Goal: Transaction & Acquisition: Purchase product/service

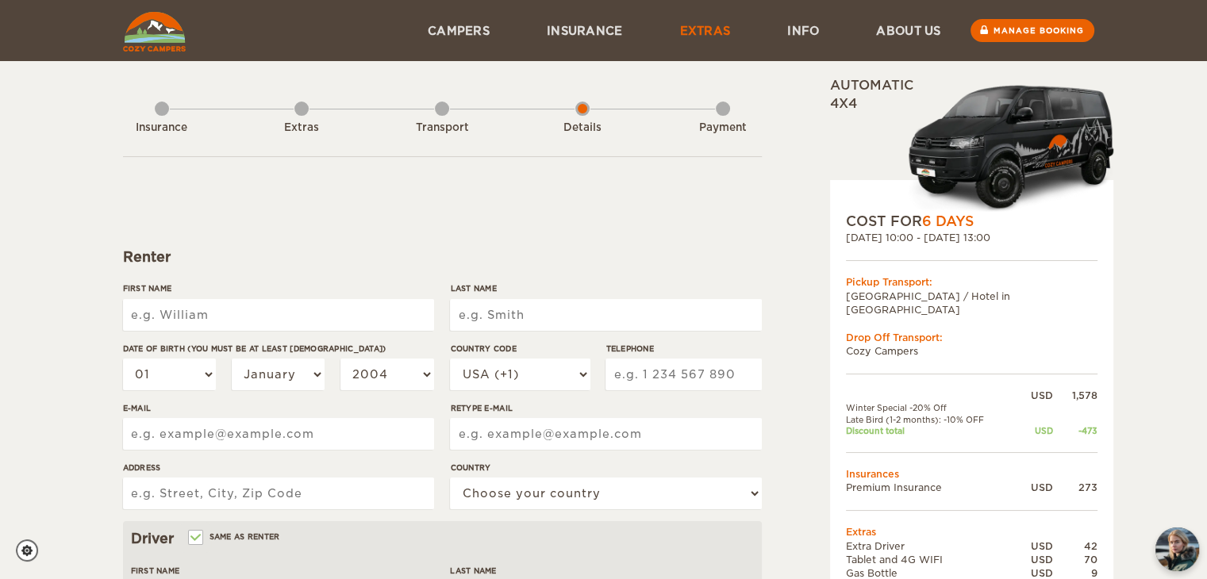
click at [703, 26] on link "Extras" at bounding box center [705, 30] width 108 height 61
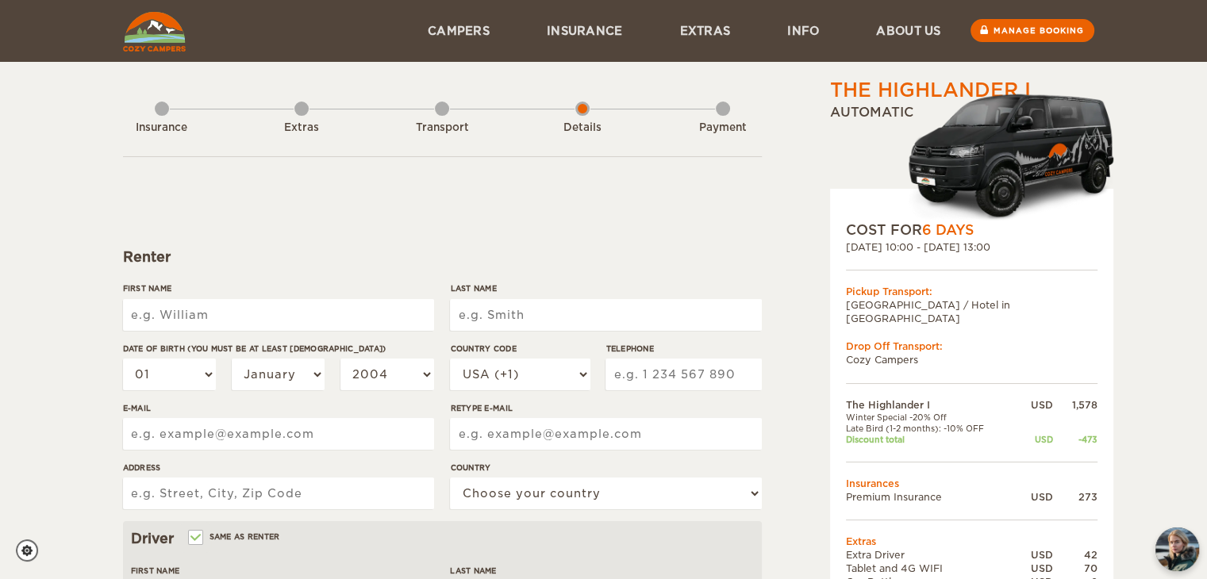
click at [880, 353] on td "Cozy Campers" at bounding box center [971, 359] width 251 height 13
click at [441, 114] on div "Transport" at bounding box center [442, 124] width 14 height 63
click at [441, 112] on div "Transport" at bounding box center [442, 124] width 14 height 63
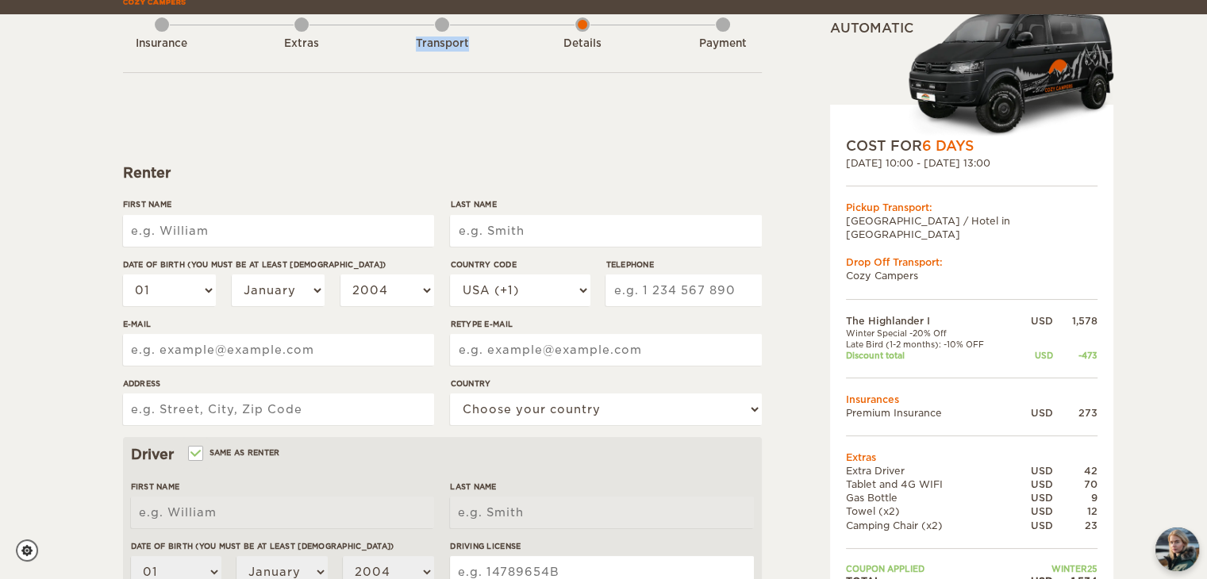
scroll to position [102, 0]
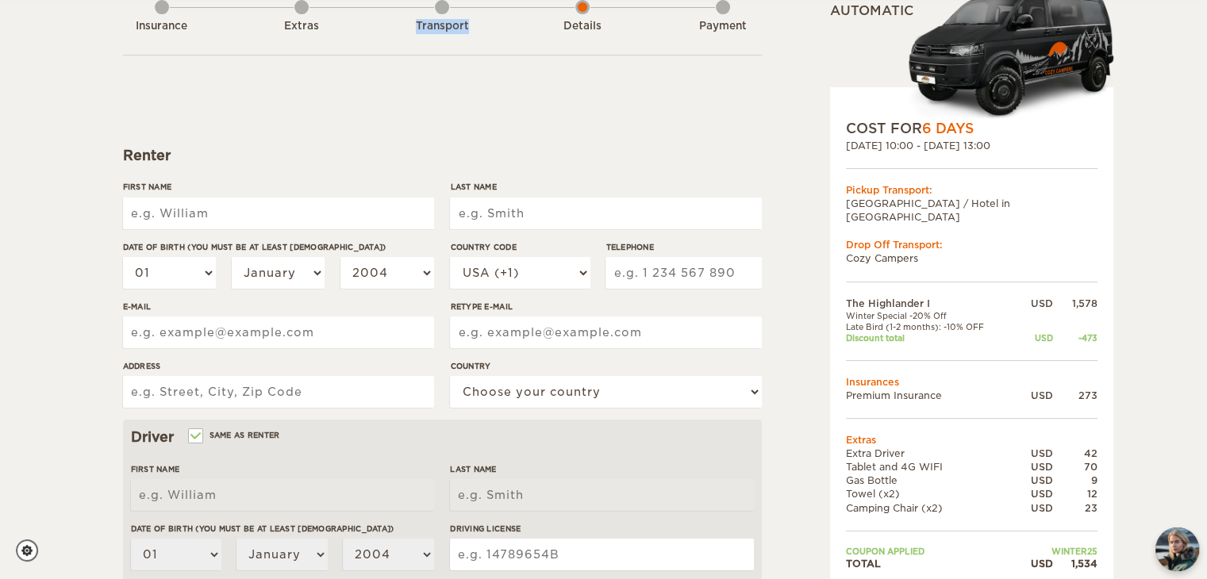
click at [315, 217] on input "First Name" at bounding box center [278, 214] width 311 height 32
type input "Carrie"
type input "Williams"
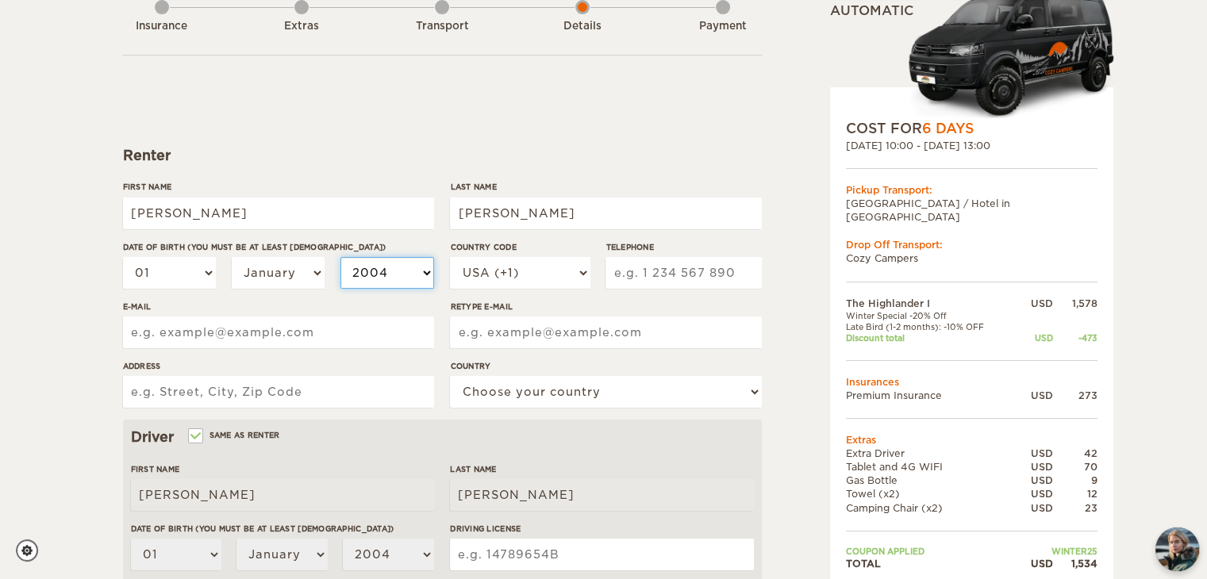
click at [423, 274] on select "2004 2003 2002 2001 2000 1999 1998 1997 1996 1995 1994 1993 1992 1991 1990 1989…" at bounding box center [387, 273] width 94 height 32
click at [206, 275] on select "01 02 03 04 05 06 07 08 09 10 11 12 13 14 15 16 17 18 19 20 21 22 23 24 25 26 2…" at bounding box center [170, 273] width 94 height 32
select select "31"
click at [123, 257] on select "01 02 03 04 05 06 07 08 09 10 11 12 13 14 15 16 17 18 19 20 21 22 23 24 25 26 2…" at bounding box center [170, 273] width 94 height 32
select select "31"
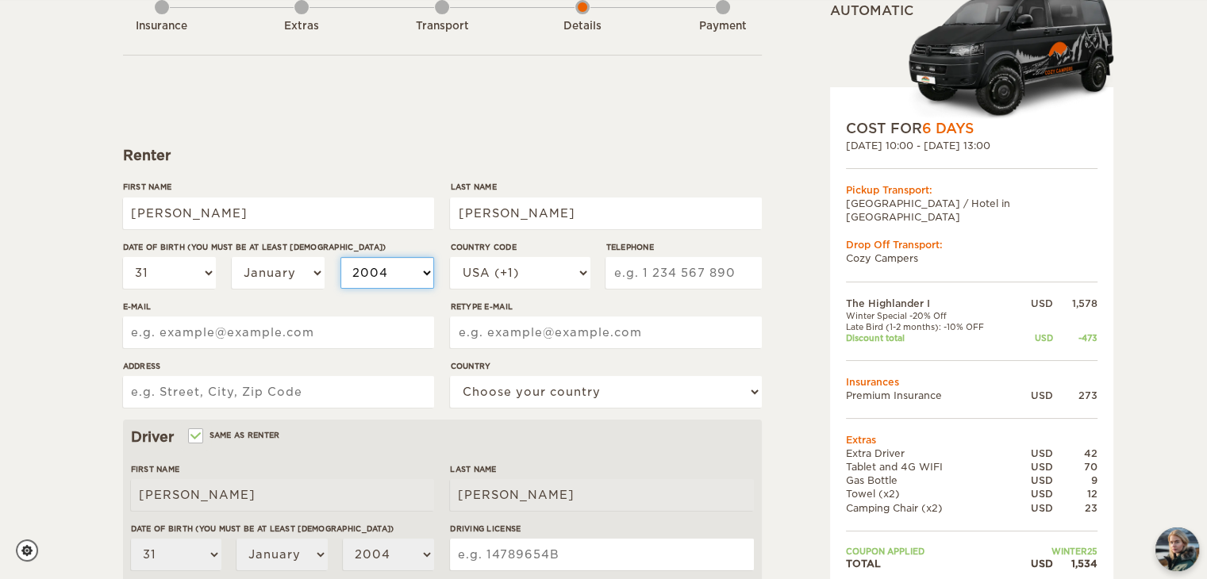
click at [427, 278] on select "2004 2003 2002 2001 2000 1999 1998 1997 1996 1995 1994 1993 1992 1991 1990 1989…" at bounding box center [387, 273] width 94 height 32
select select "1995"
click at [340, 257] on select "2004 2003 2002 2001 2000 1999 1998 1997 1996 1995 1994 1993 1992 1991 1990 1989…" at bounding box center [387, 273] width 94 height 32
select select "1995"
click at [655, 273] on input "Telephone" at bounding box center [682, 273] width 155 height 32
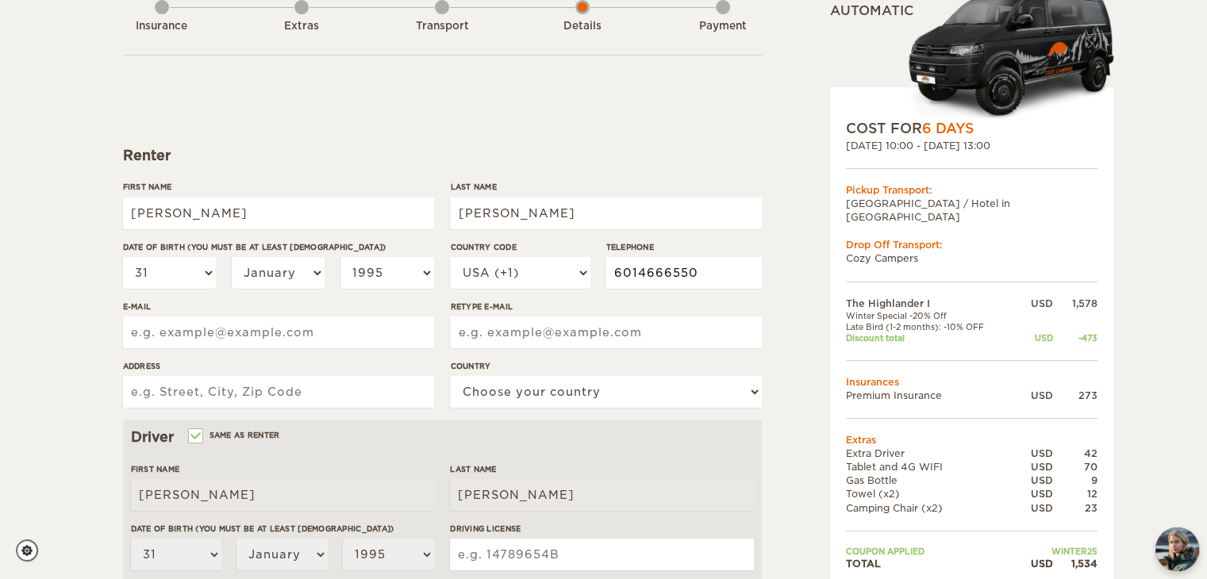
type input "6014666550"
click at [401, 301] on label"] "E-mail" at bounding box center [278, 307] width 311 height 12
click at [401, 317] on input "E-mail" at bounding box center [278, 333] width 311 height 32
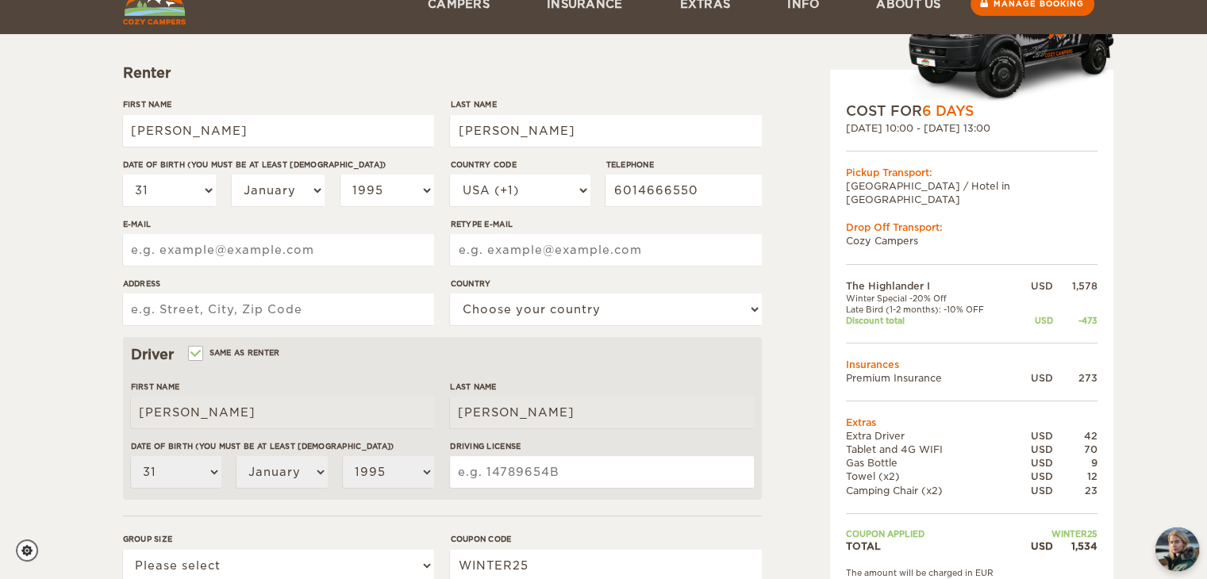
scroll to position [218, 0]
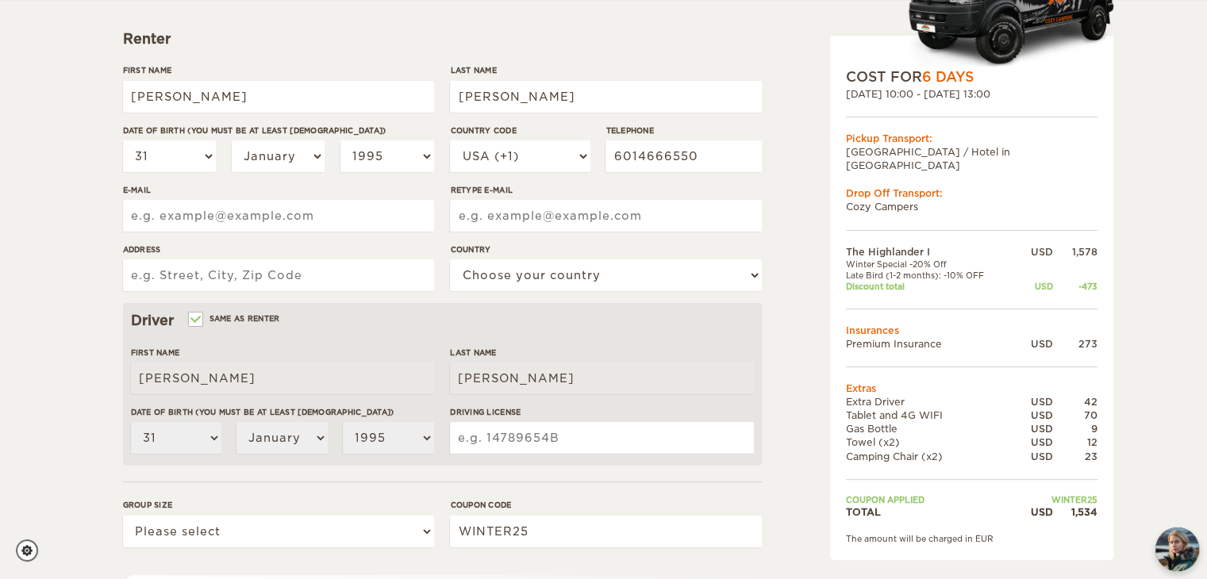
click at [325, 220] on input "E-mail" at bounding box center [278, 216] width 311 height 32
type input "cmwesley95@gmail.com"
type input "6000 WOLFF ST"
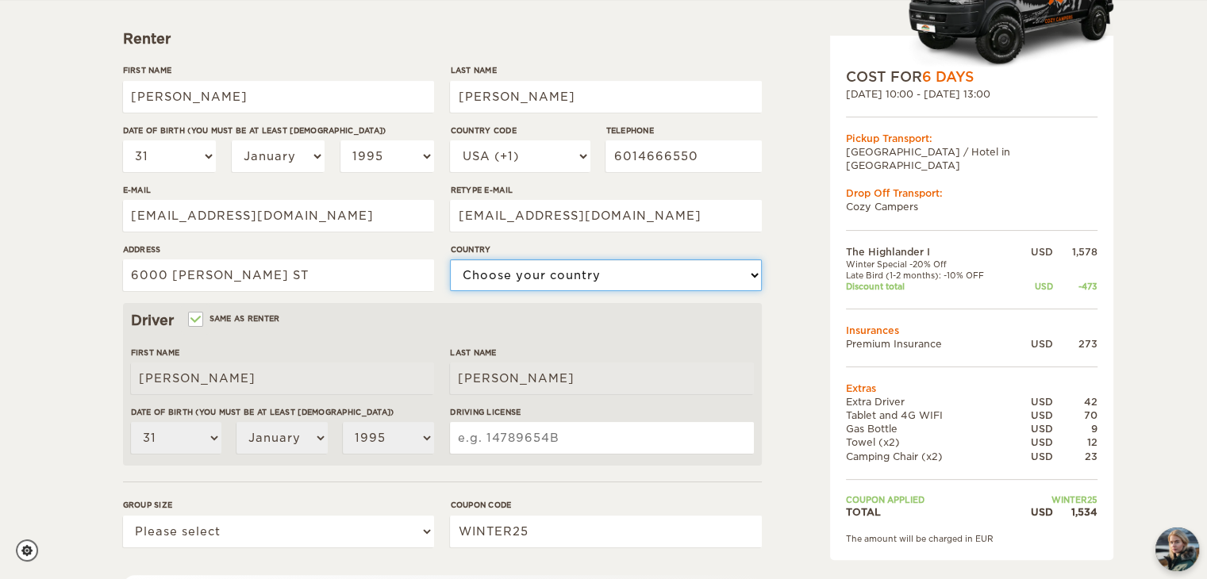
select select "222"
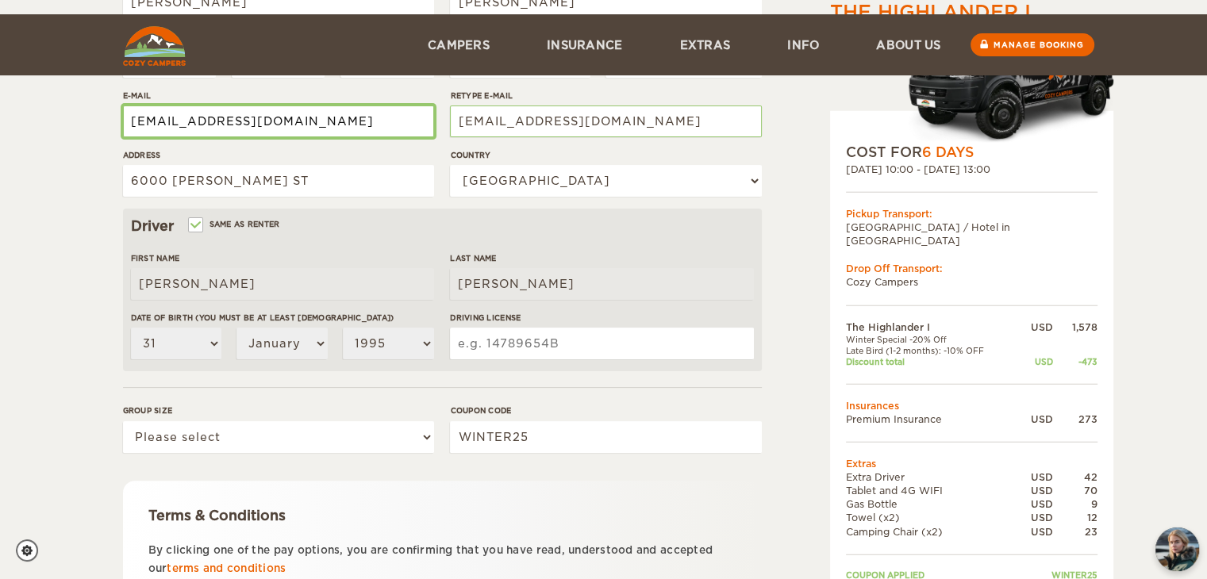
scroll to position [397, 0]
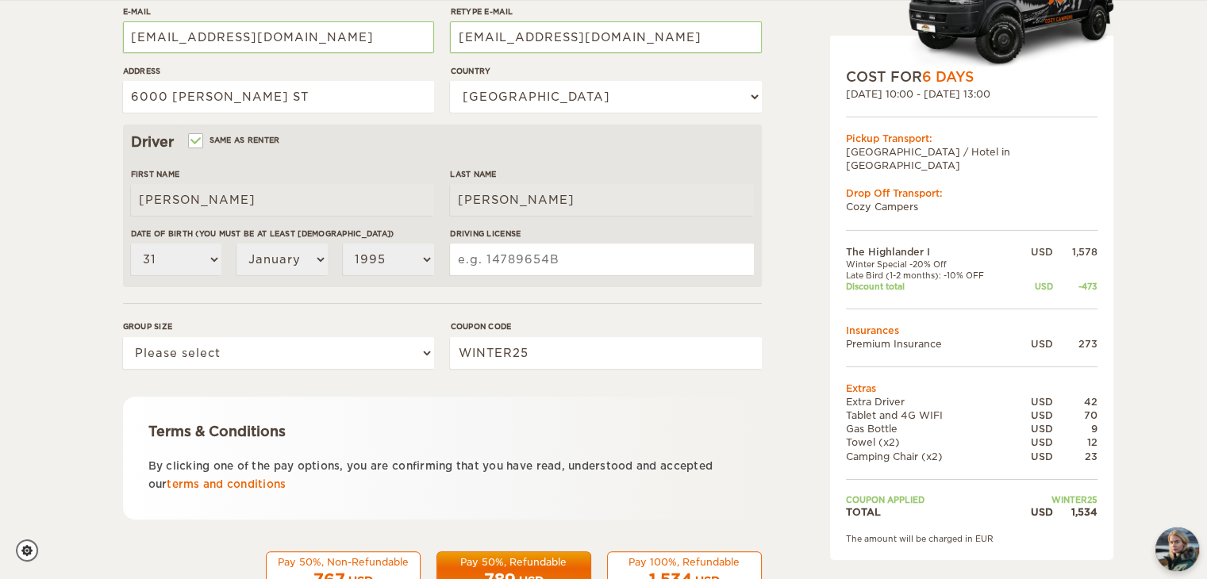
click at [515, 262] on input "Driving License" at bounding box center [601, 260] width 303 height 32
click at [407, 349] on select "Please select 1 2" at bounding box center [278, 353] width 311 height 32
select select "2"
click at [123, 337] on select "Please select 1 2" at bounding box center [278, 353] width 311 height 32
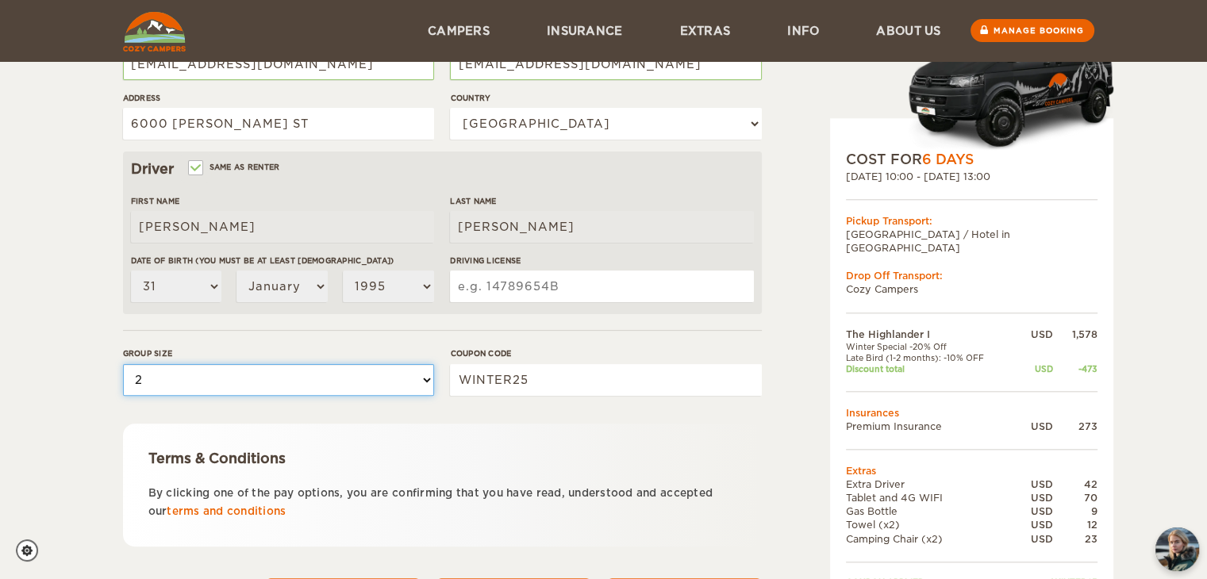
scroll to position [369, 0]
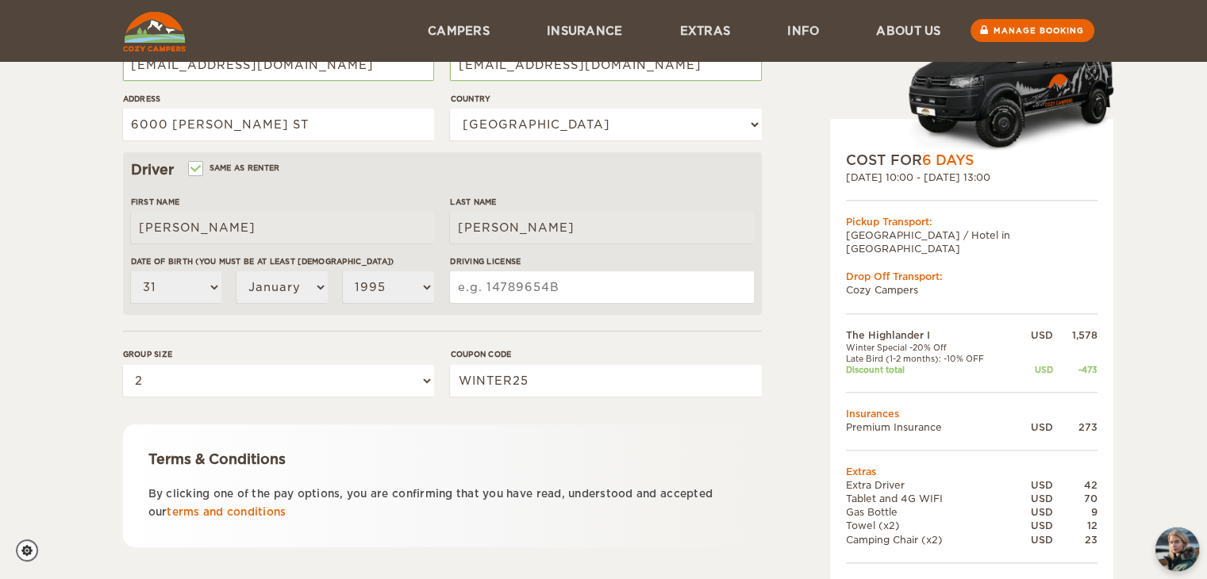
click at [588, 290] on input "Driving License" at bounding box center [601, 287] width 303 height 32
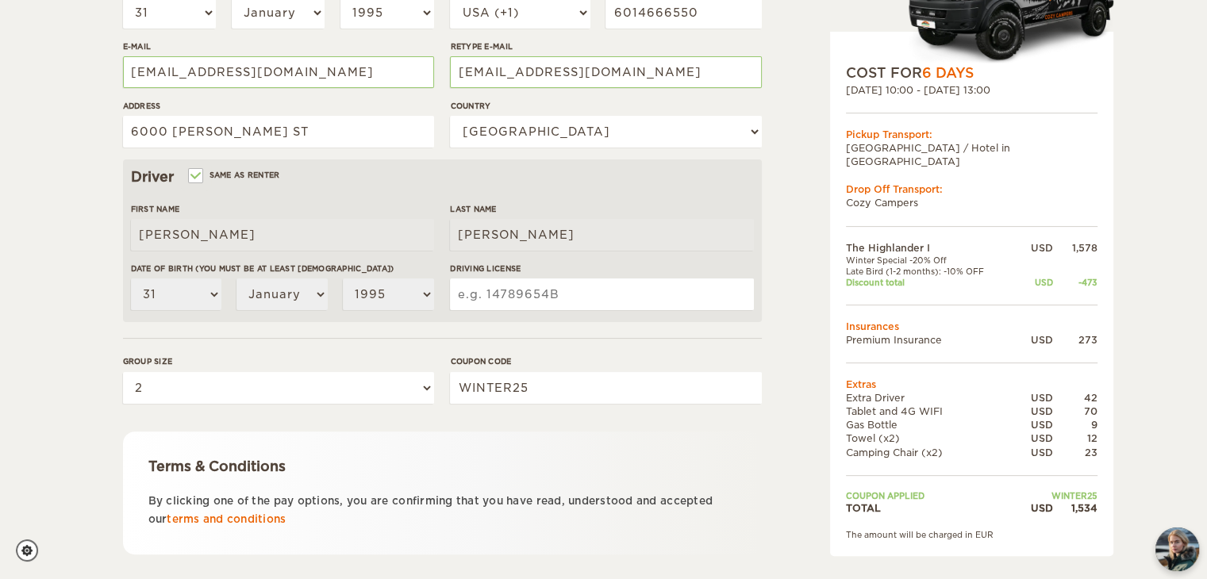
scroll to position [362, 0]
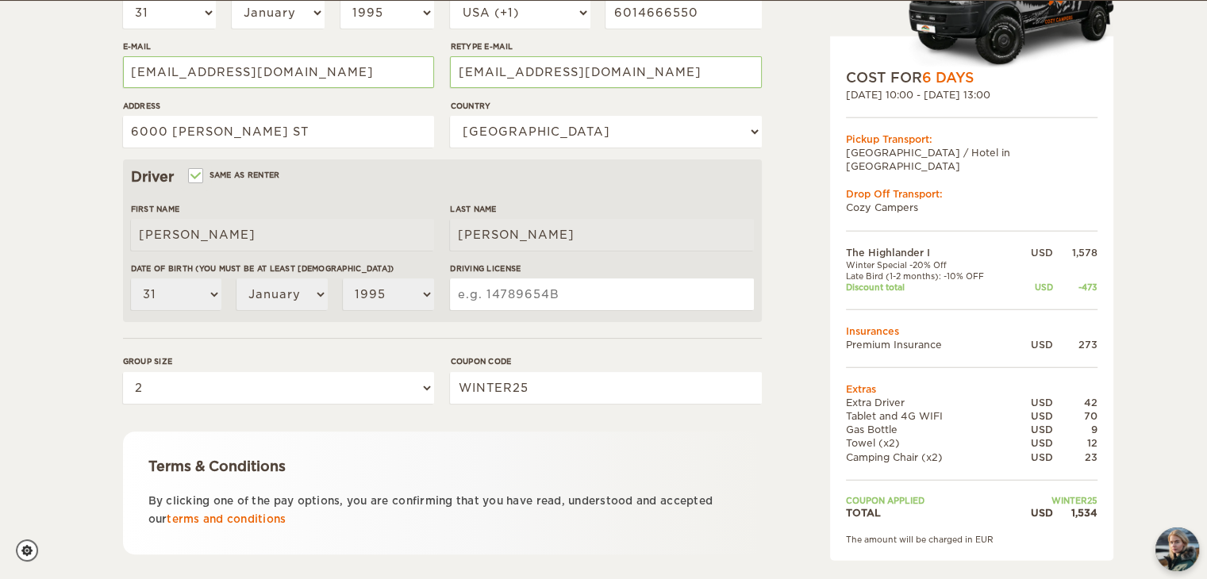
click at [457, 293] on input "Driving License" at bounding box center [601, 294] width 303 height 32
type input "172236995"
click at [562, 345] on form "Renter First Name Carrie Last Name Williams Date of birth (You must be at least…" at bounding box center [442, 212] width 639 height 835
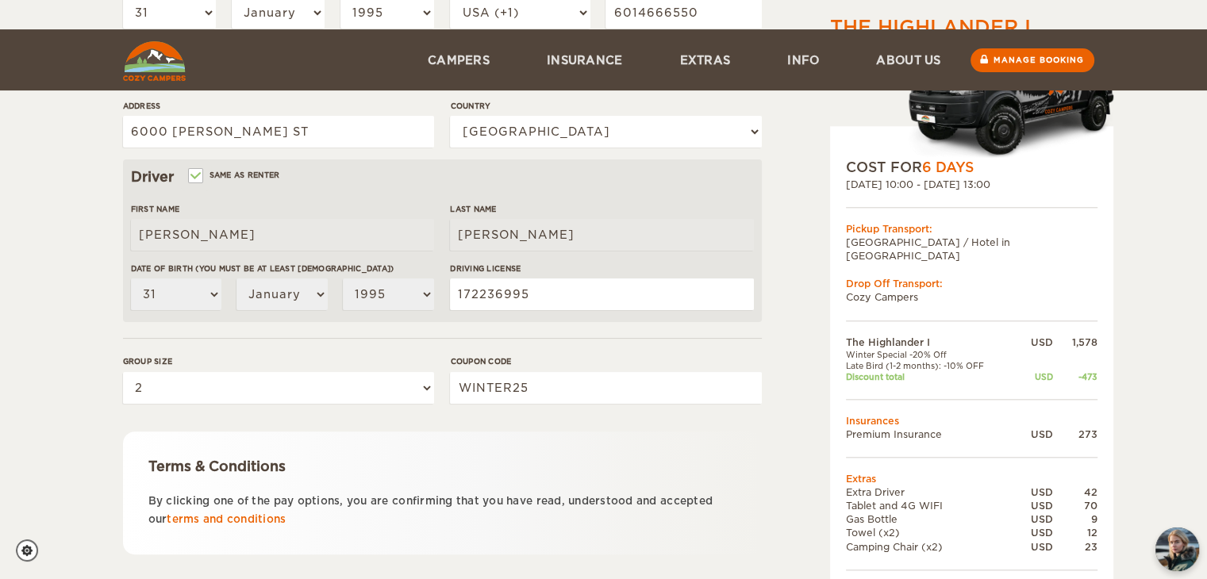
scroll to position [452, 0]
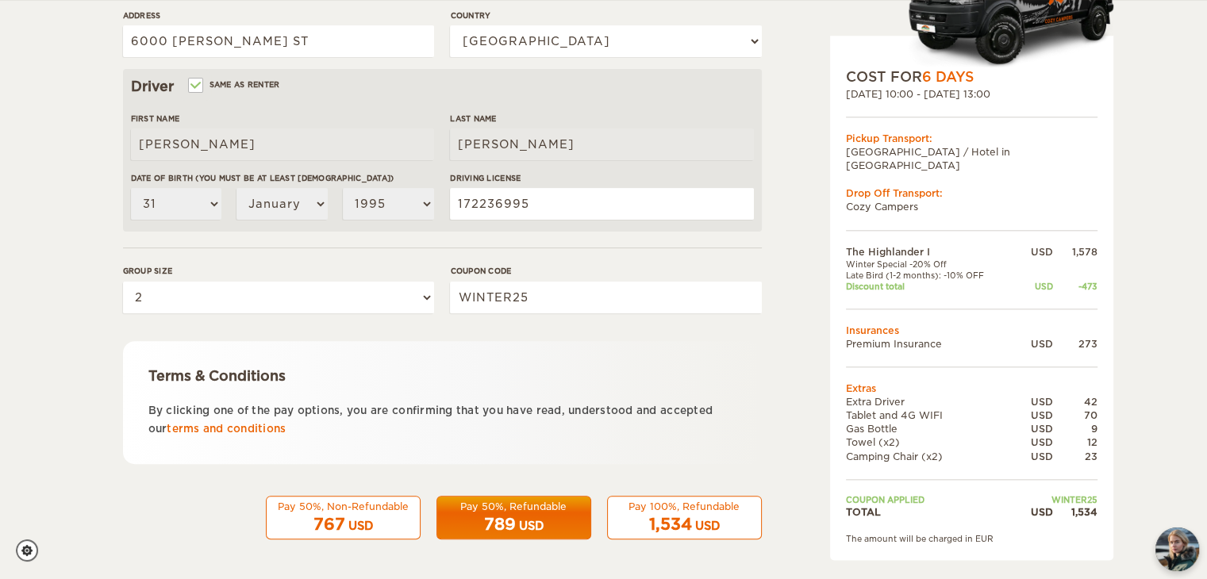
click at [643, 505] on div "Pay 100%, Refundable" at bounding box center [684, 506] width 134 height 13
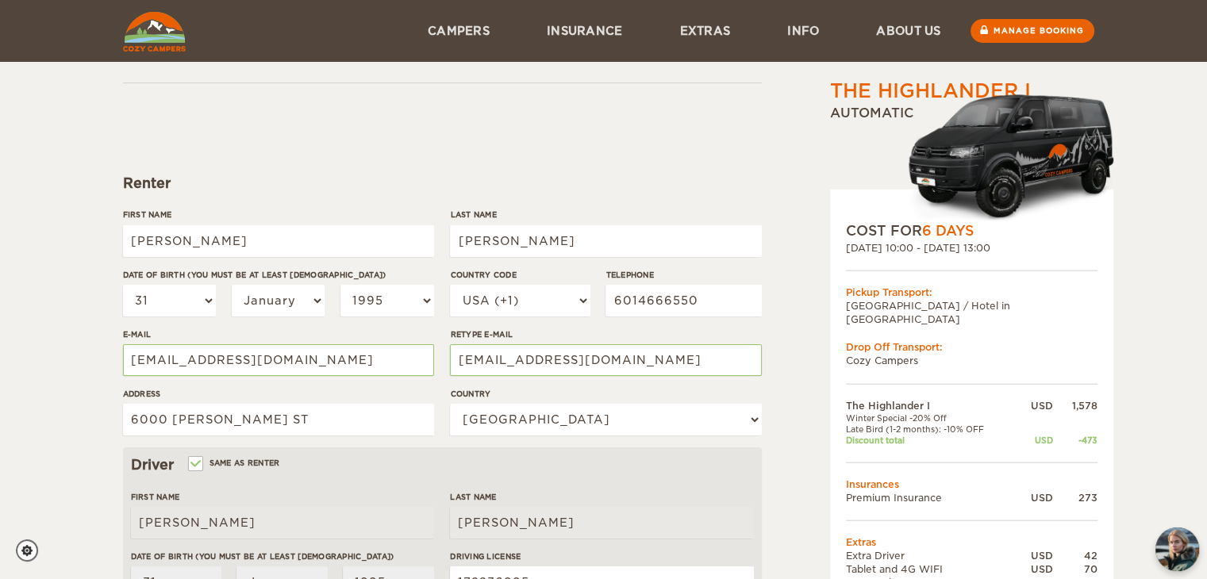
scroll to position [62, 0]
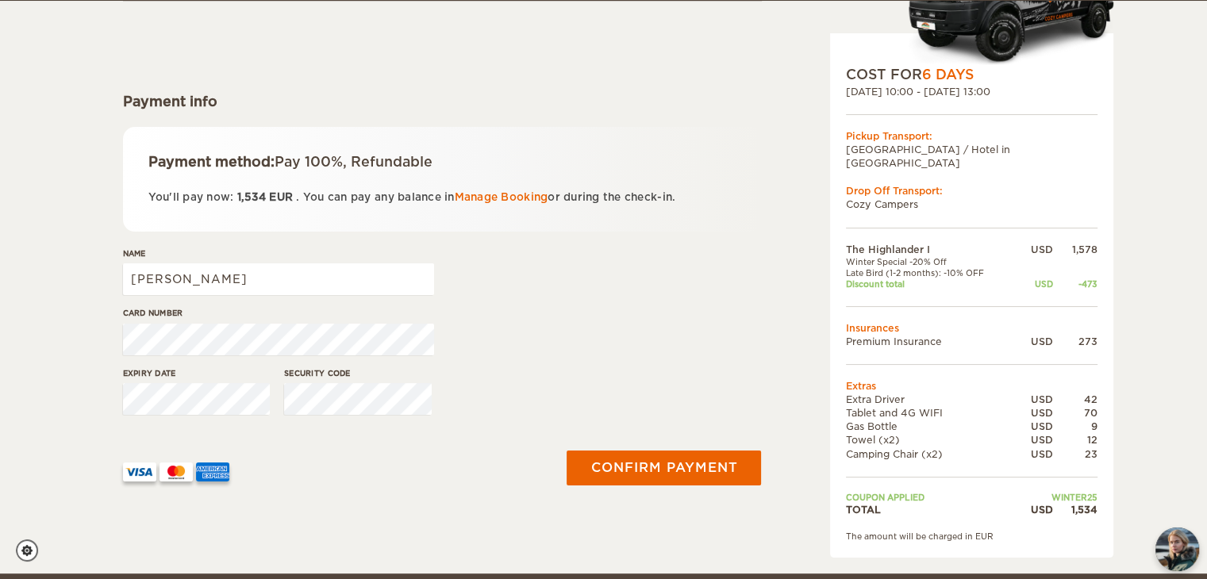
scroll to position [157, 0]
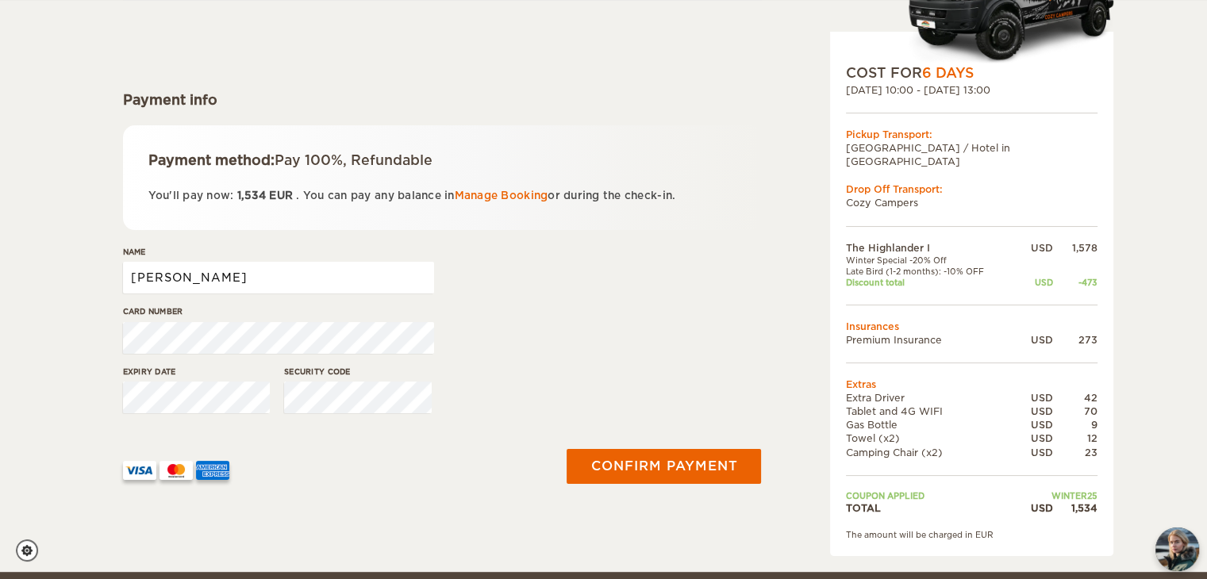
click at [254, 283] on input "Carrie" at bounding box center [278, 278] width 311 height 32
type input "Carrie Williams"
click at [505, 328] on div "Card number" at bounding box center [442, 335] width 639 height 60
click at [521, 406] on div "Expiry date Security code" at bounding box center [442, 396] width 639 height 60
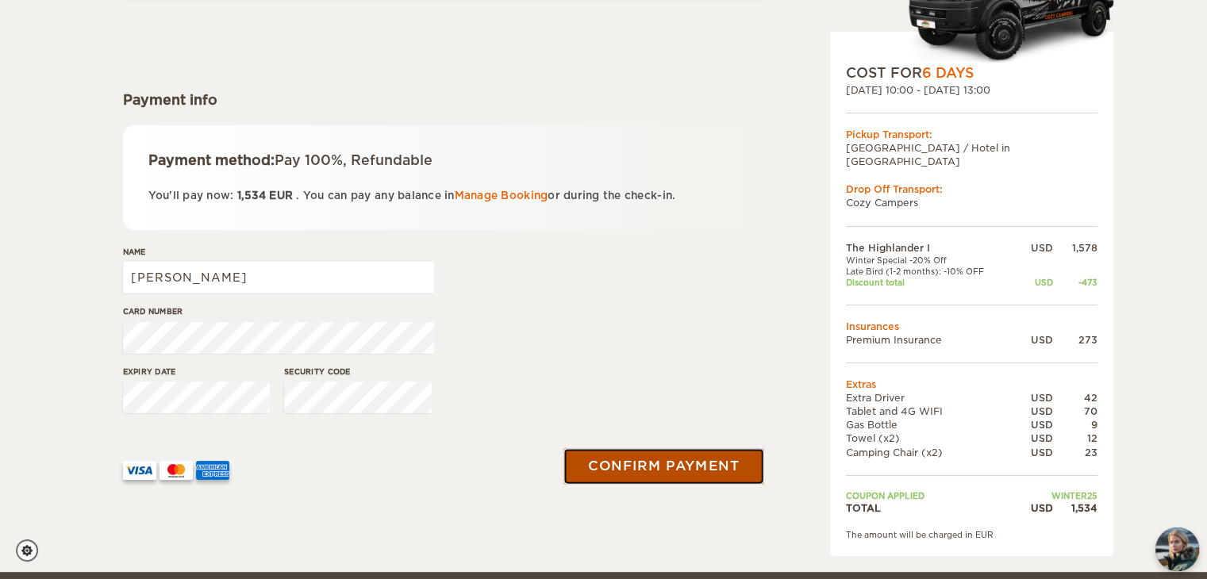
click at [644, 461] on button "Confirm payment" at bounding box center [664, 466] width 200 height 36
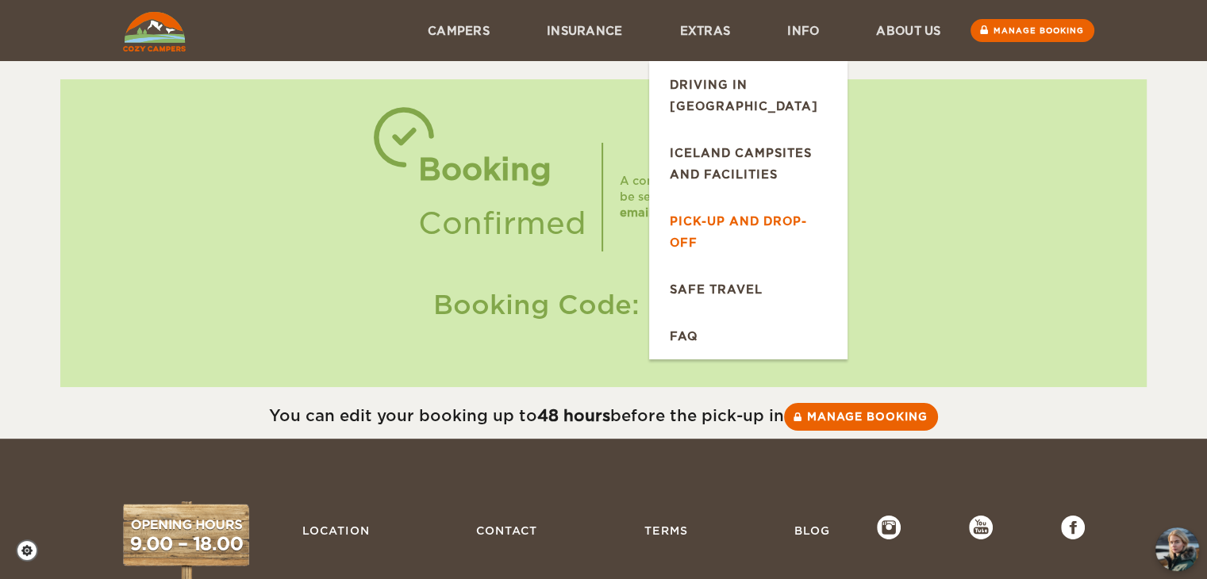
click at [744, 198] on link "Pick-up and drop-off" at bounding box center [748, 232] width 198 height 68
